Goal: Information Seeking & Learning: Learn about a topic

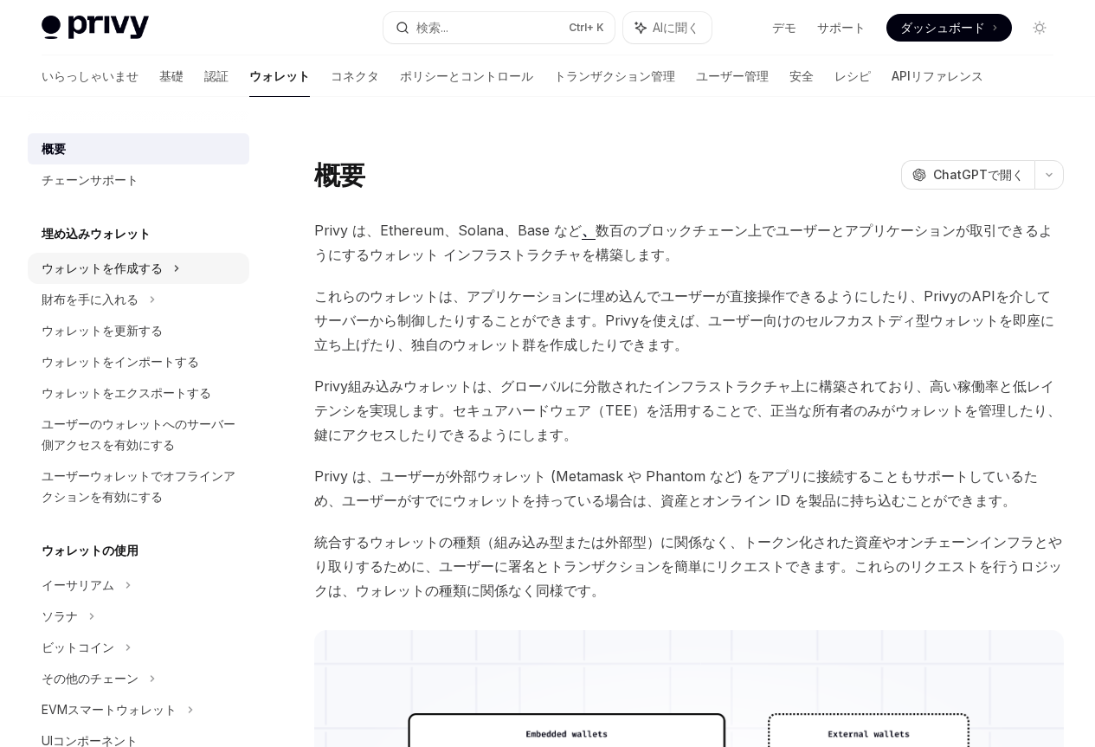
click at [128, 265] on font "ウォレットを作成する" at bounding box center [102, 268] width 121 height 15
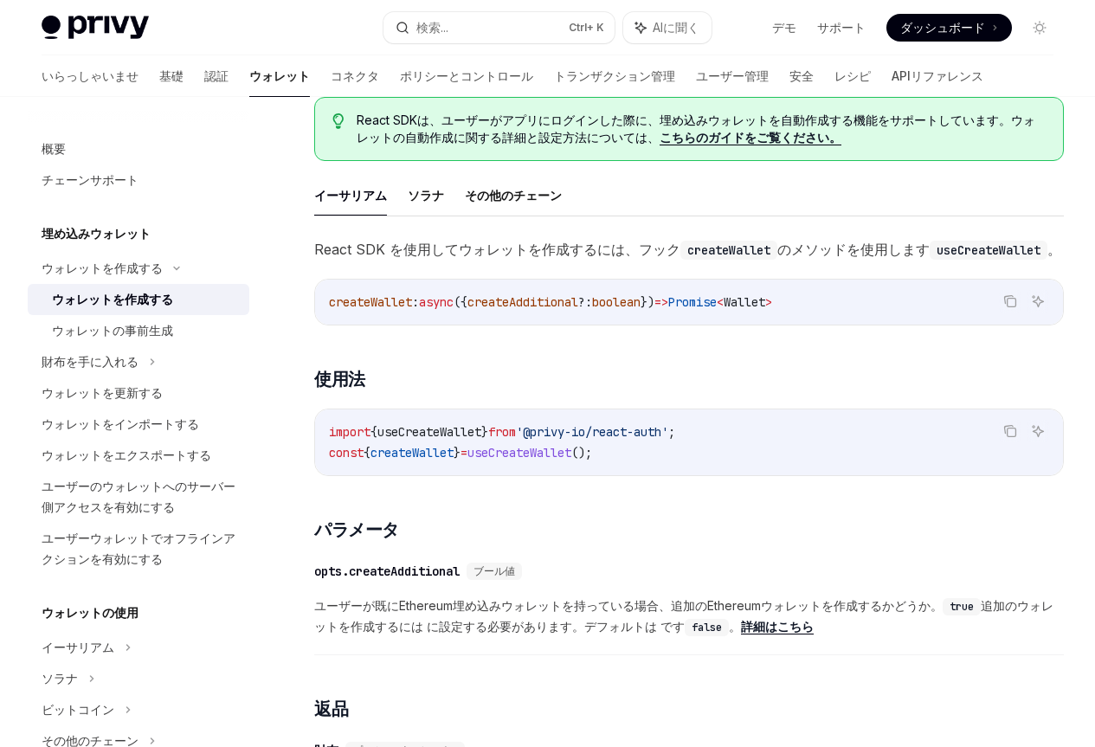
scroll to position [519, 0]
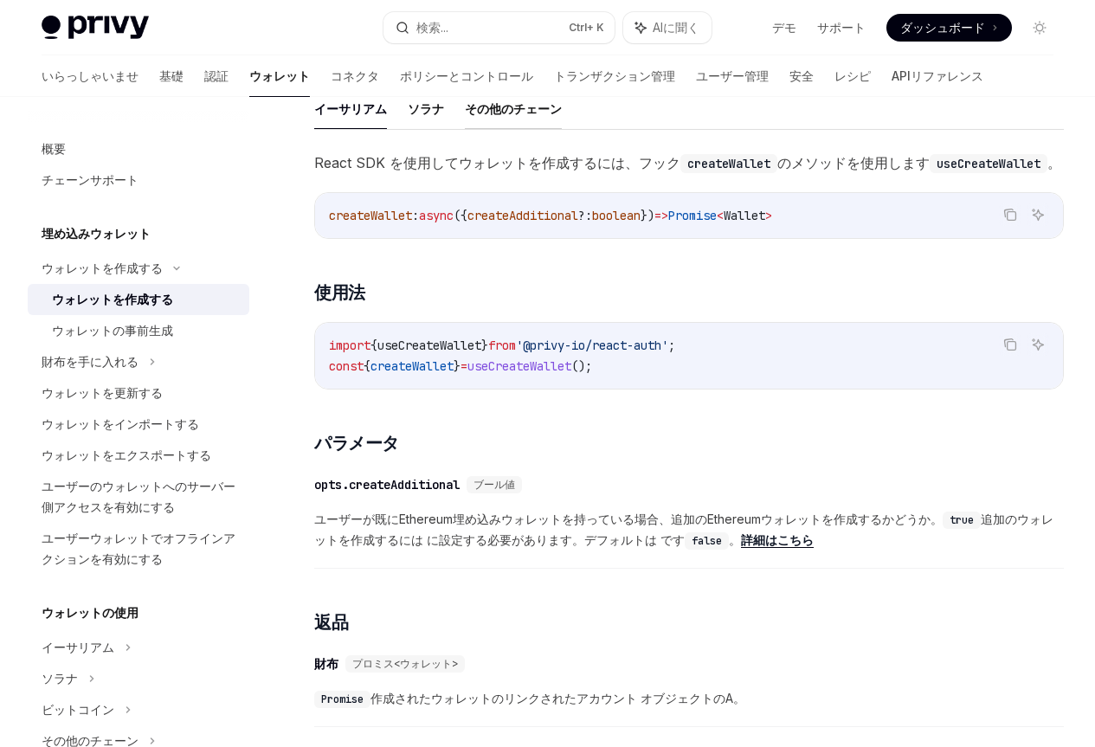
click at [517, 116] on font "その他のチェーン" at bounding box center [513, 108] width 97 height 15
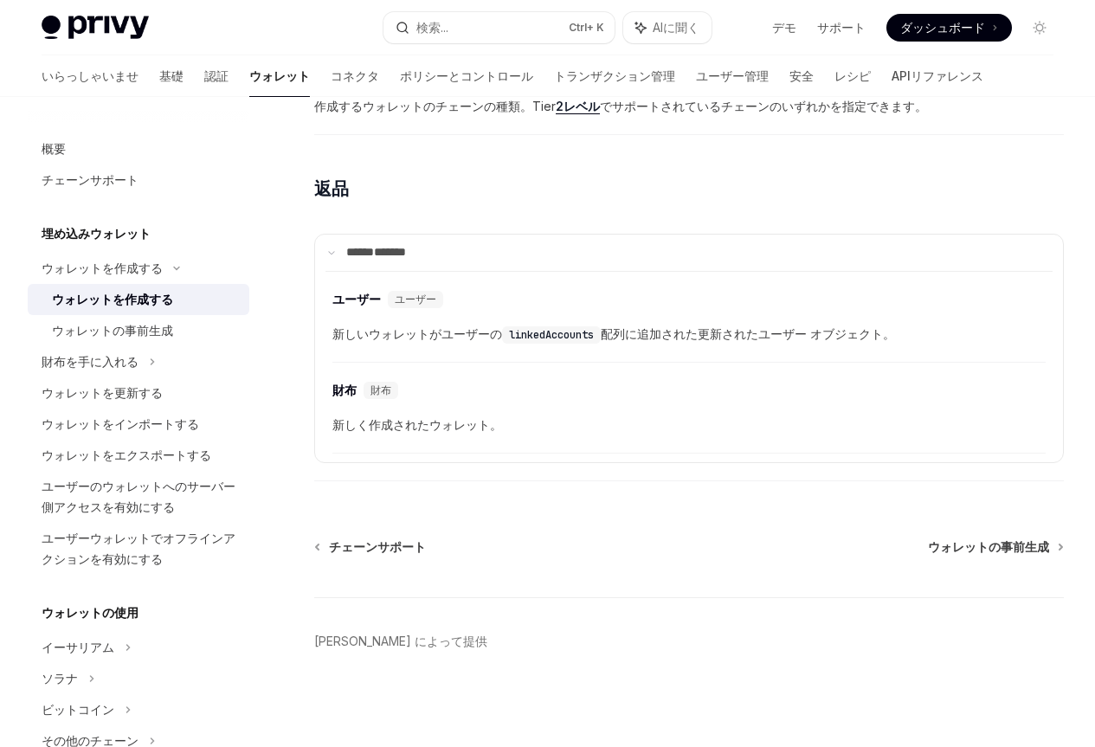
scroll to position [1247, 0]
click at [144, 422] on font "ウォレットをインポートする" at bounding box center [121, 423] width 158 height 15
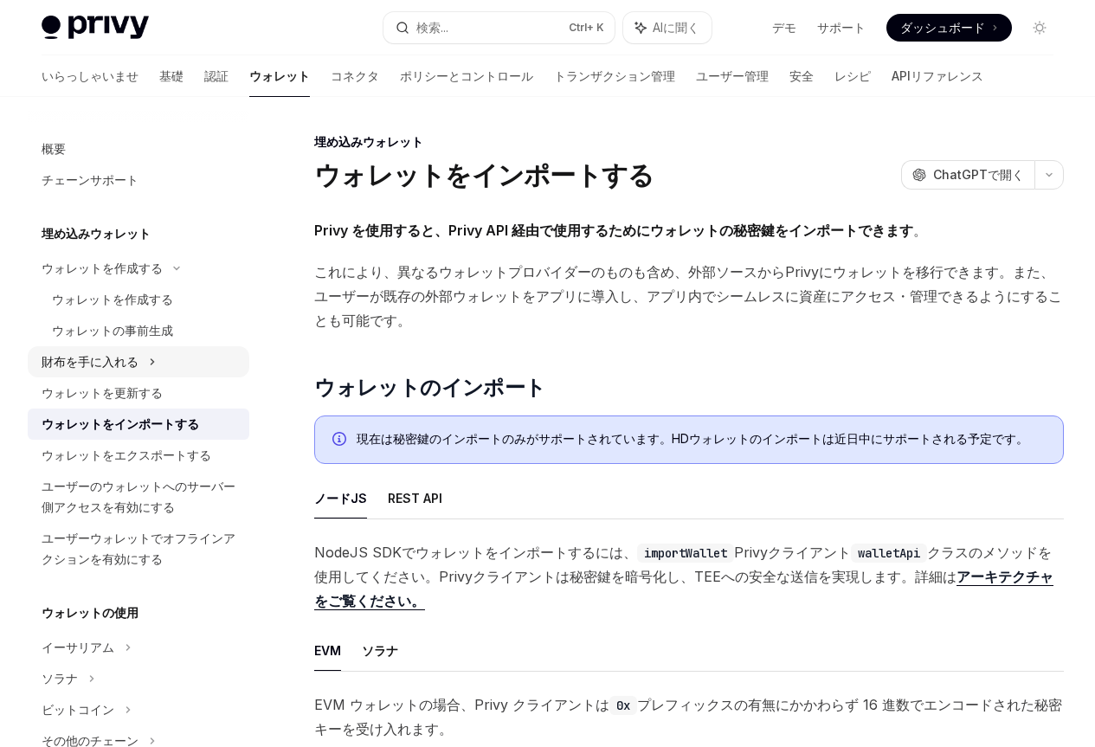
click at [106, 367] on font "財布を手に入れる" at bounding box center [90, 361] width 97 height 15
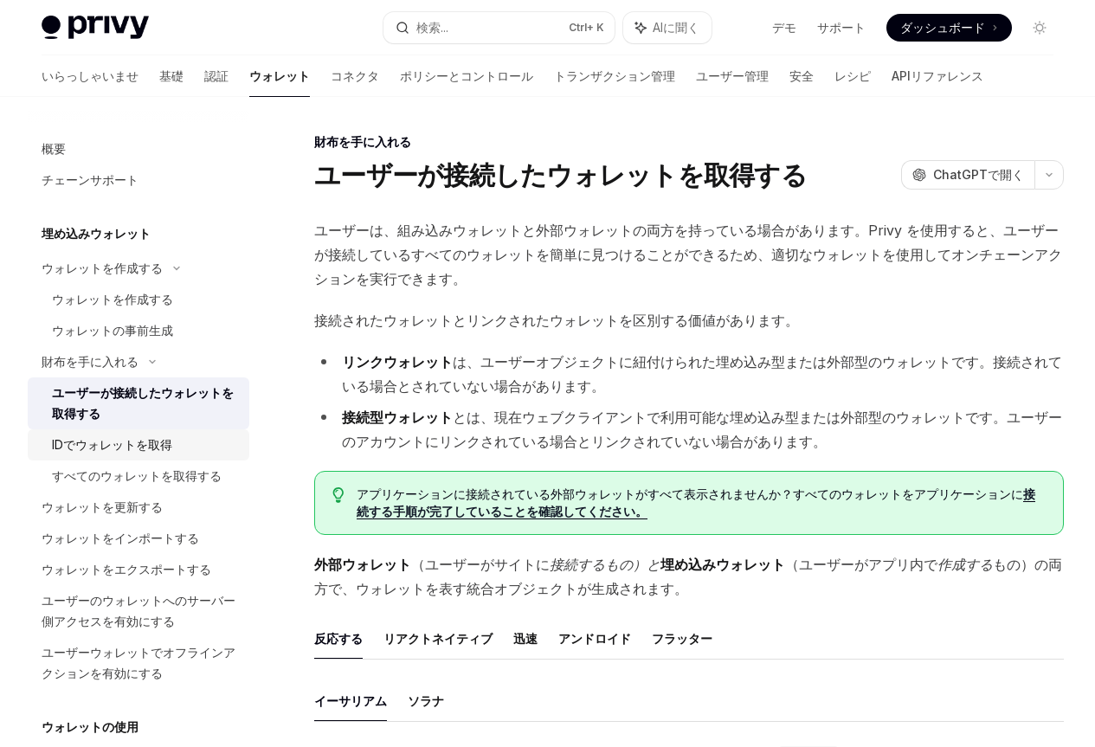
click at [144, 440] on font "IDでウォレットを取得" at bounding box center [112, 444] width 120 height 15
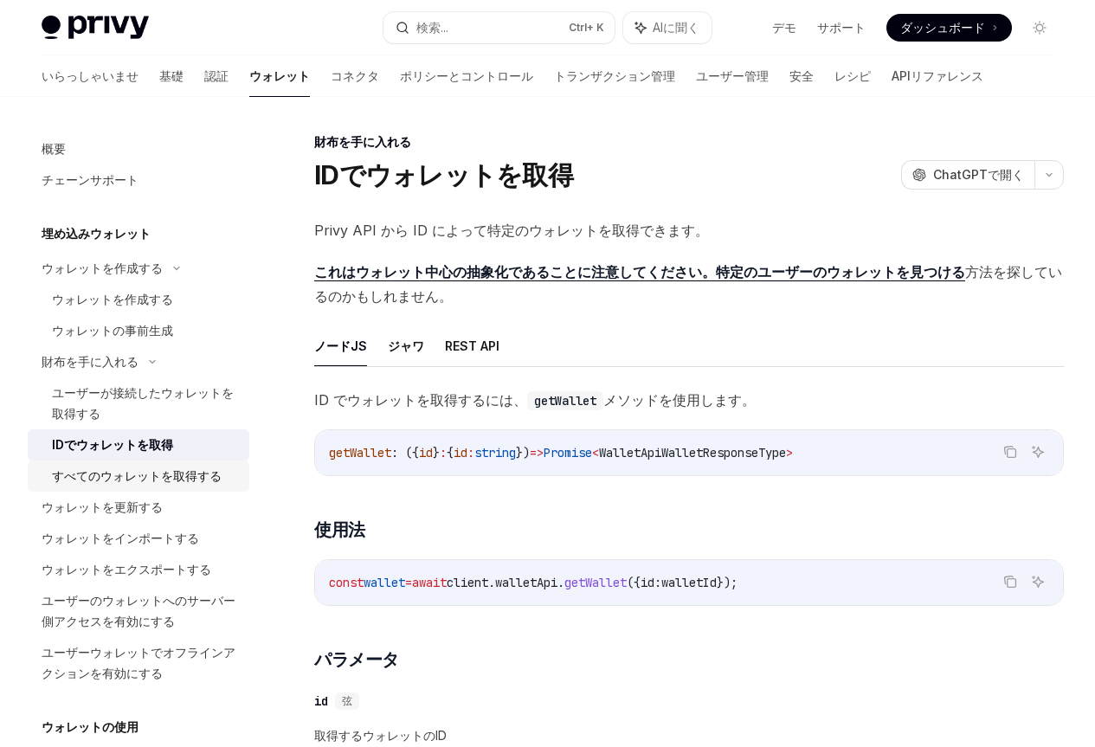
click at [139, 475] on font "すべてのウォレットを取得する" at bounding box center [137, 475] width 170 height 15
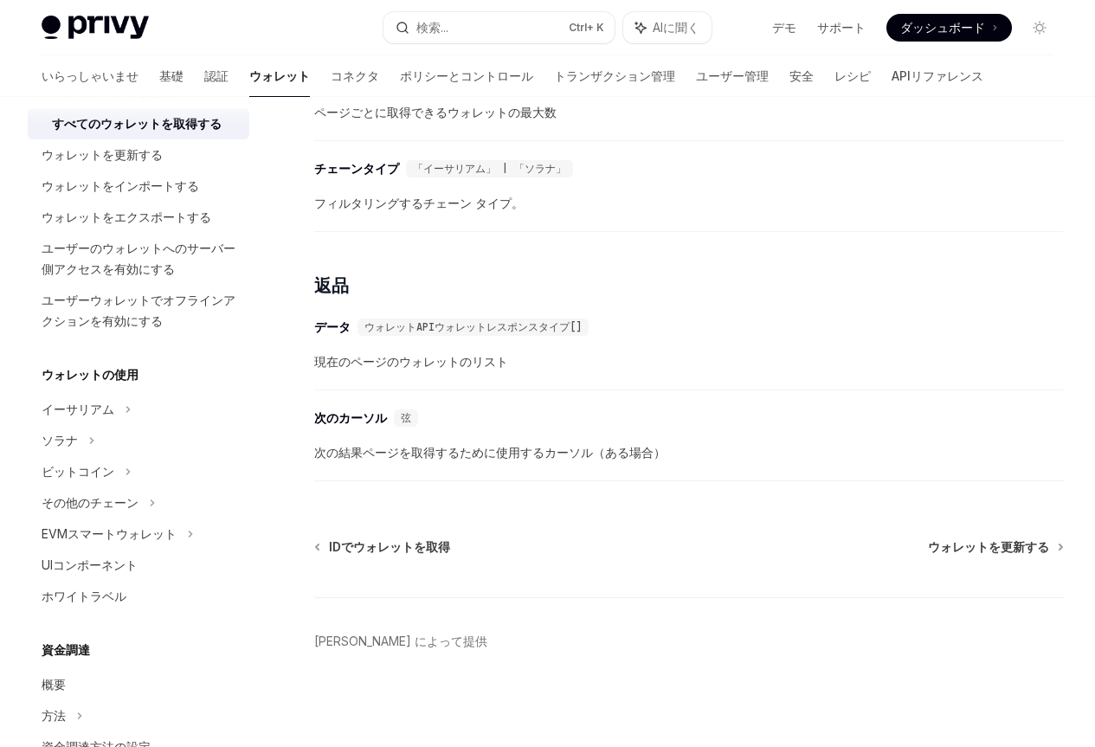
scroll to position [433, 0]
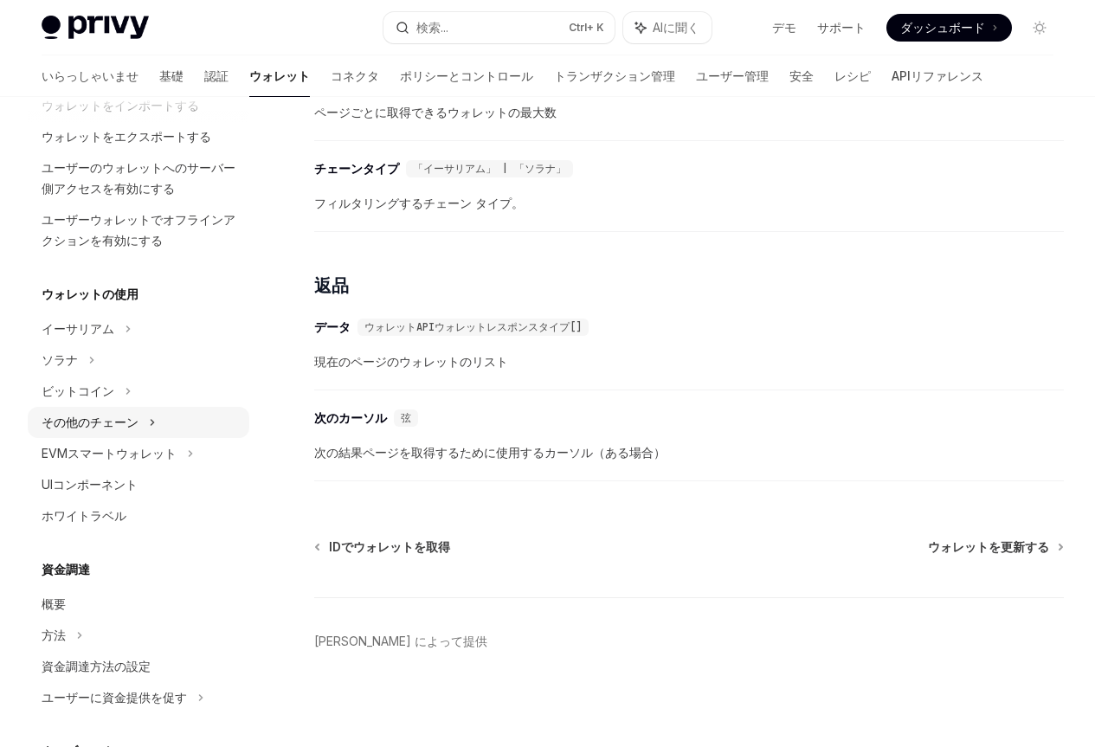
click at [113, 421] on font "その他のチェーン" at bounding box center [90, 422] width 97 height 15
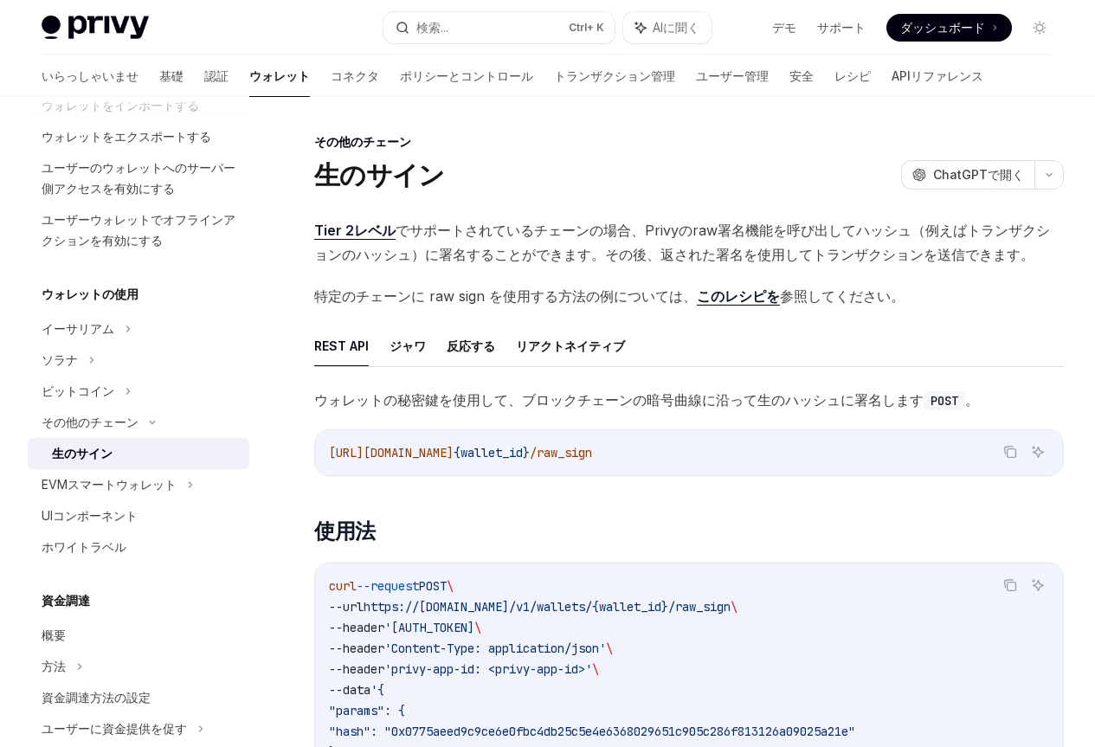
click at [87, 454] on font "生のサイン" at bounding box center [82, 453] width 61 height 15
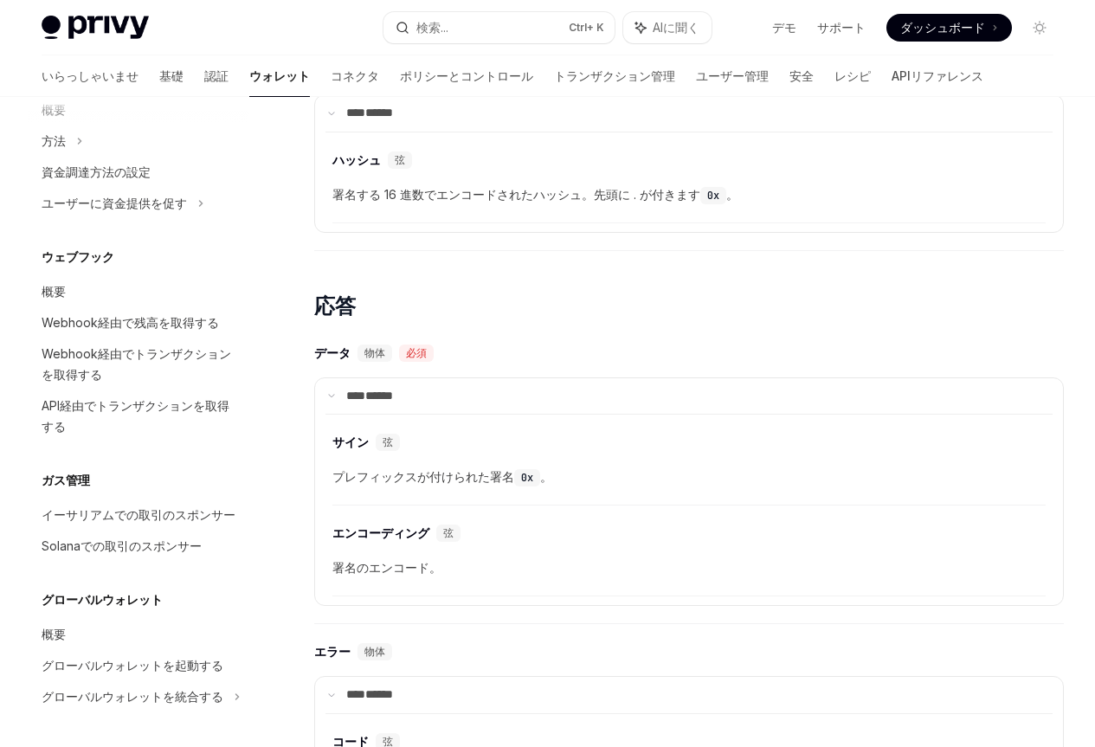
scroll to position [1645, 0]
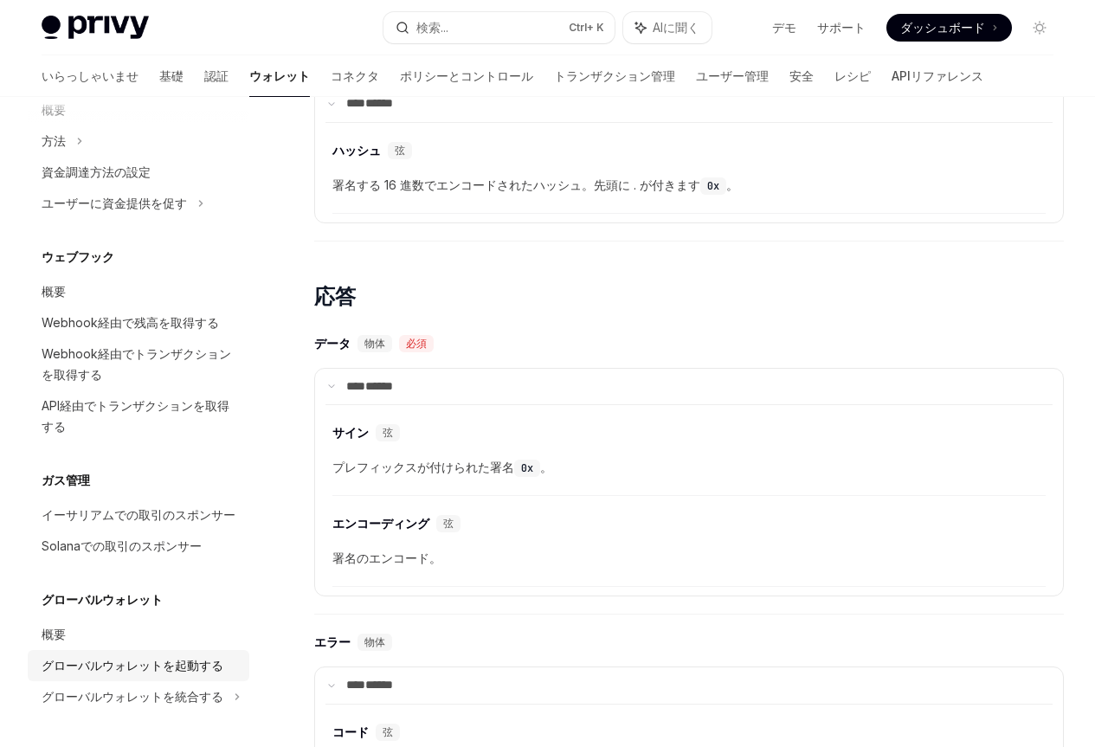
click at [145, 658] on font "グローバルウォレットを起動する" at bounding box center [133, 665] width 182 height 15
type textarea "*"
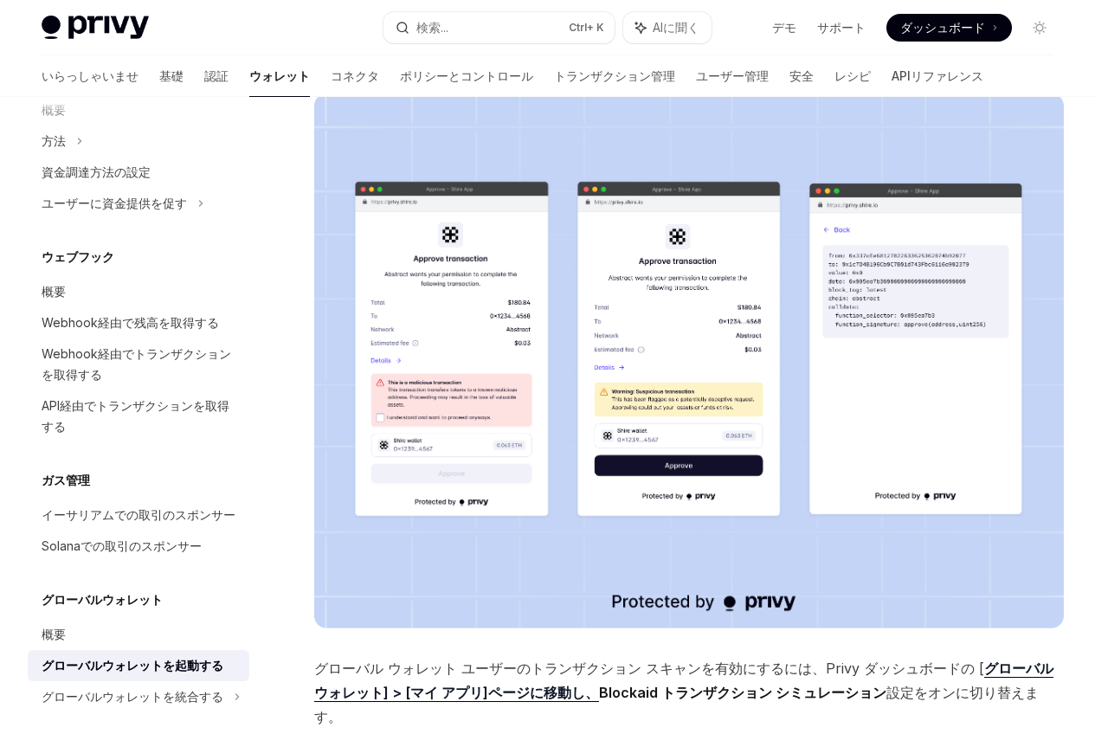
scroll to position [919, 0]
